Goal: Task Accomplishment & Management: Manage account settings

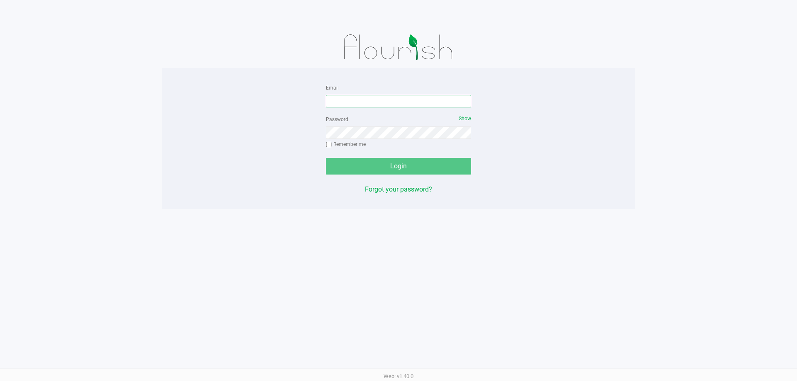
click at [379, 100] on input "Email" at bounding box center [398, 101] width 145 height 12
type input "C"
type input "[EMAIL_ADDRESS][DOMAIN_NAME]"
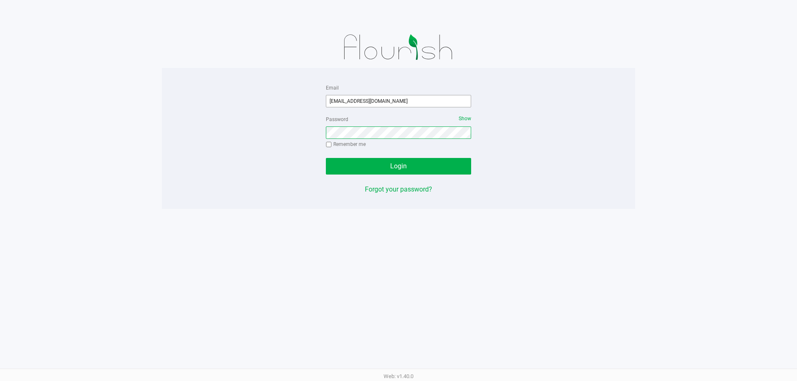
click at [326, 158] on button "Login" at bounding box center [398, 166] width 145 height 17
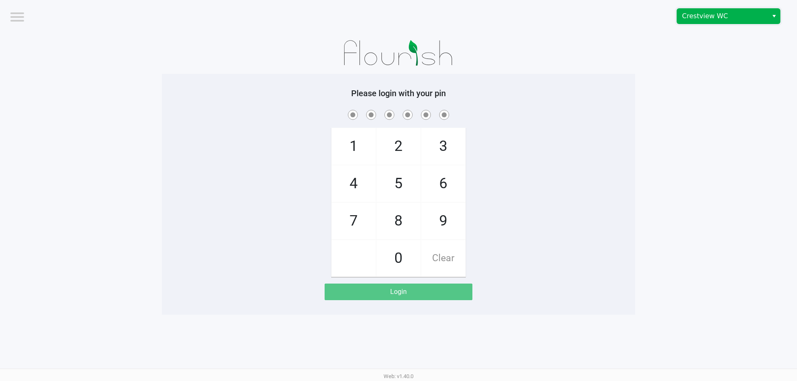
click at [729, 9] on span "Crestview WC" at bounding box center [722, 16] width 91 height 15
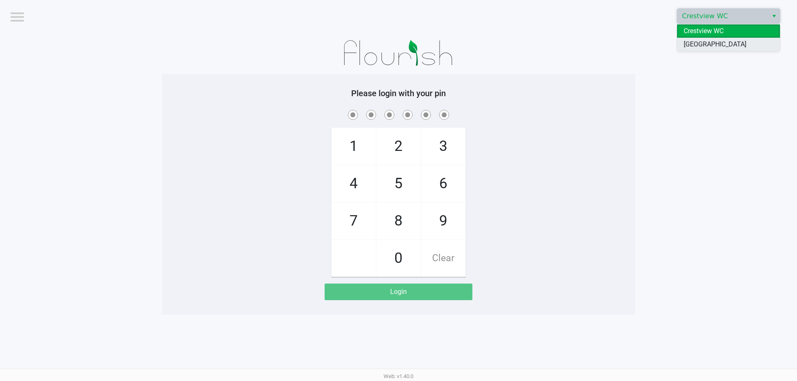
click at [699, 49] on span "[GEOGRAPHIC_DATA]" at bounding box center [715, 44] width 63 height 10
checkbox input "true"
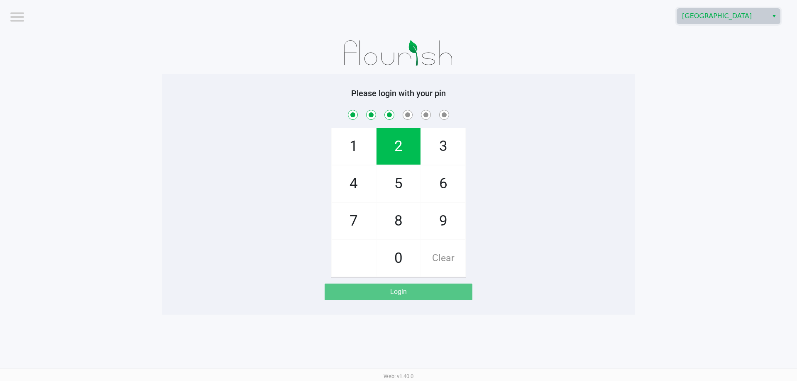
checkbox input "true"
